Goal: Transaction & Acquisition: Purchase product/service

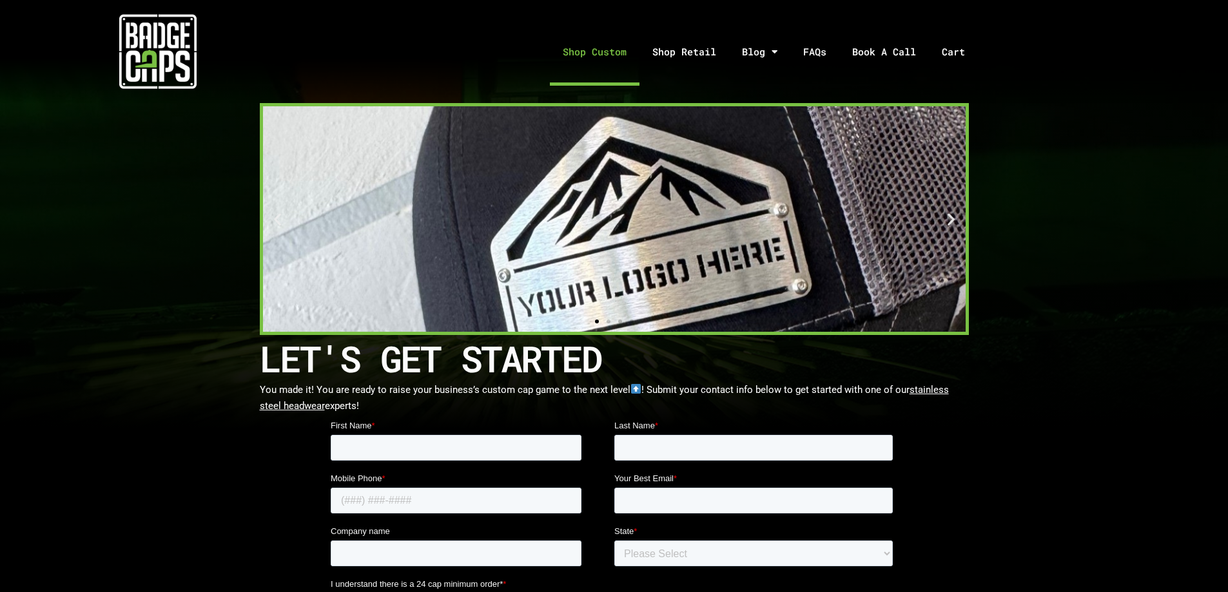
click at [615, 58] on link "Shop Custom" at bounding box center [595, 52] width 90 height 68
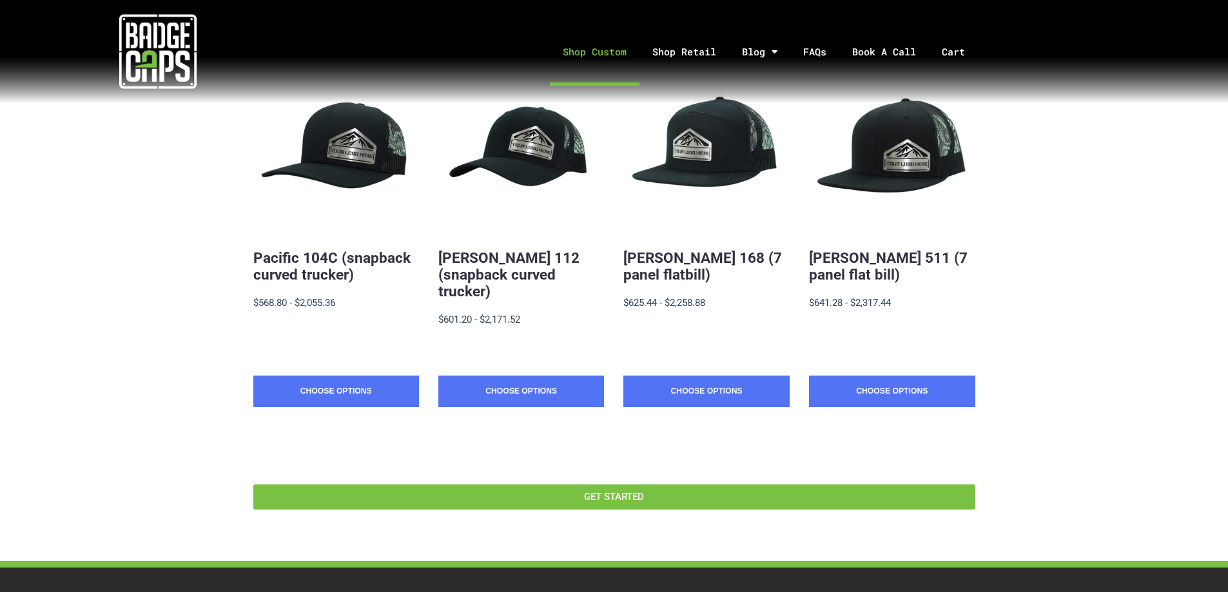
scroll to position [258, 0]
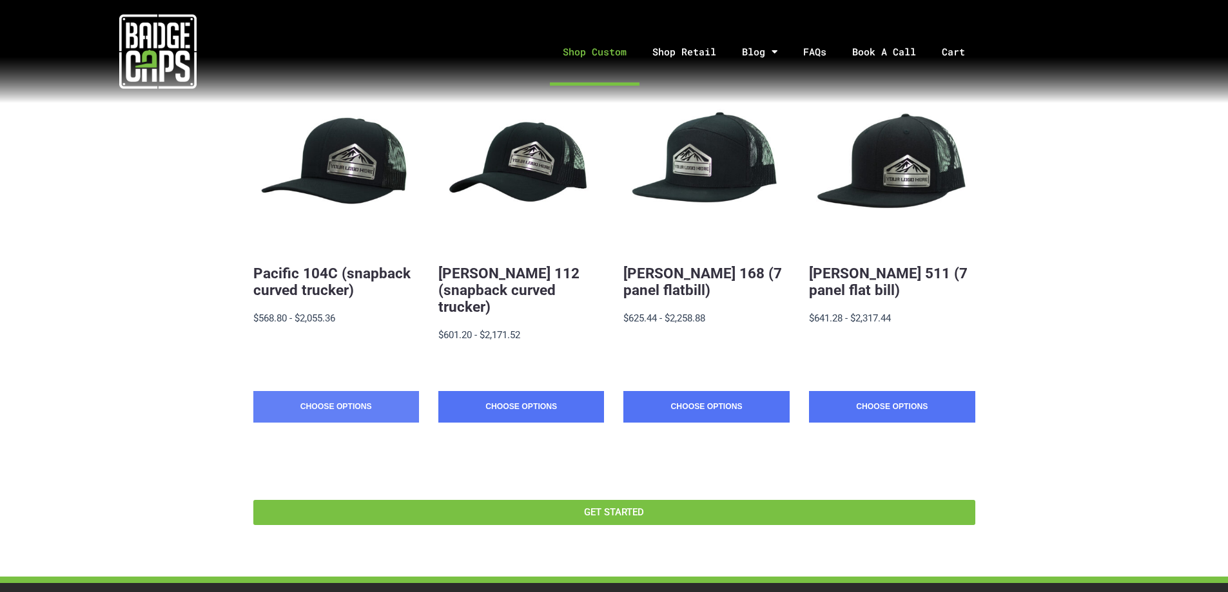
click at [321, 391] on link "Choose Options" at bounding box center [336, 407] width 166 height 32
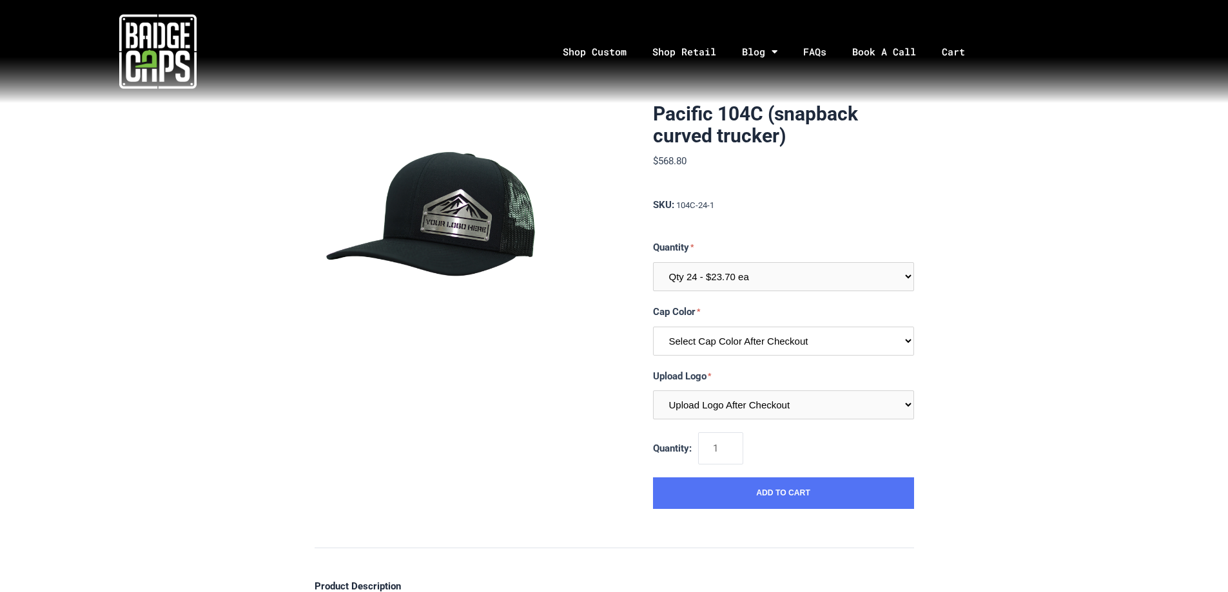
click at [708, 347] on select "Select Cap Color After Checkout" at bounding box center [783, 341] width 261 height 29
click at [689, 53] on link "Shop Retail" at bounding box center [684, 52] width 90 height 68
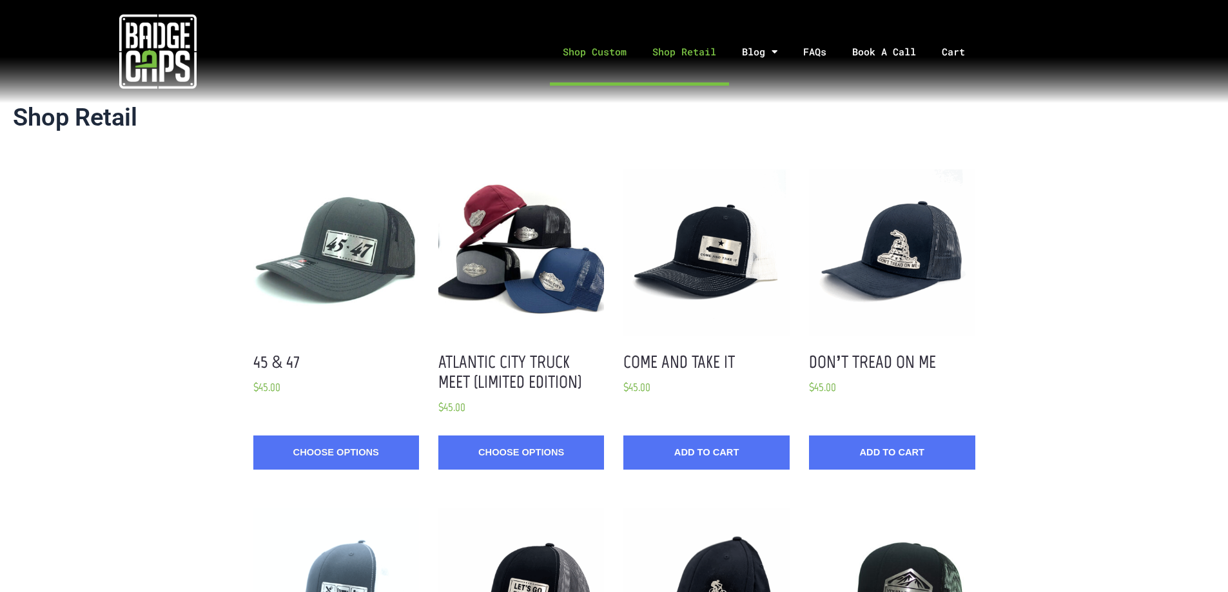
click at [617, 56] on link "Shop Custom" at bounding box center [595, 52] width 90 height 68
